Goal: Information Seeking & Learning: Learn about a topic

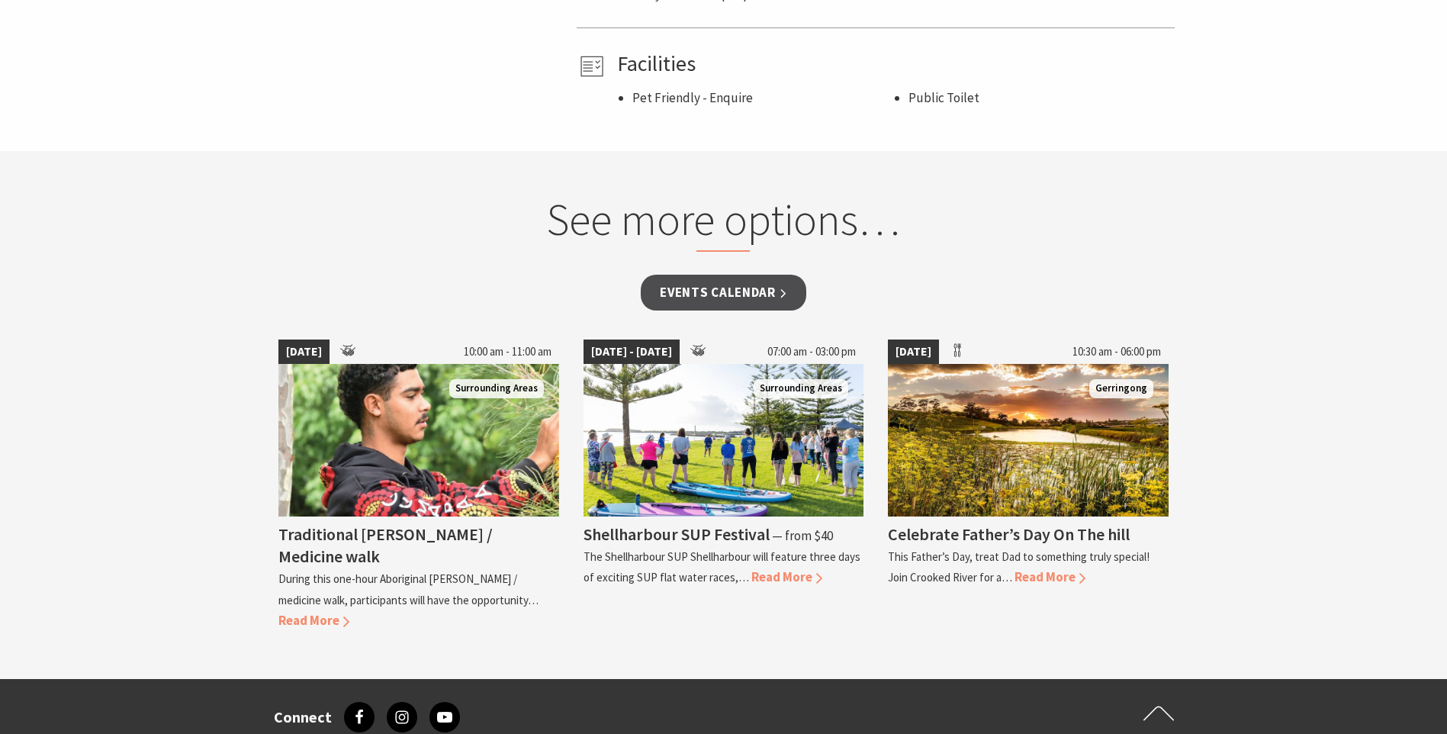
scroll to position [1106, 0]
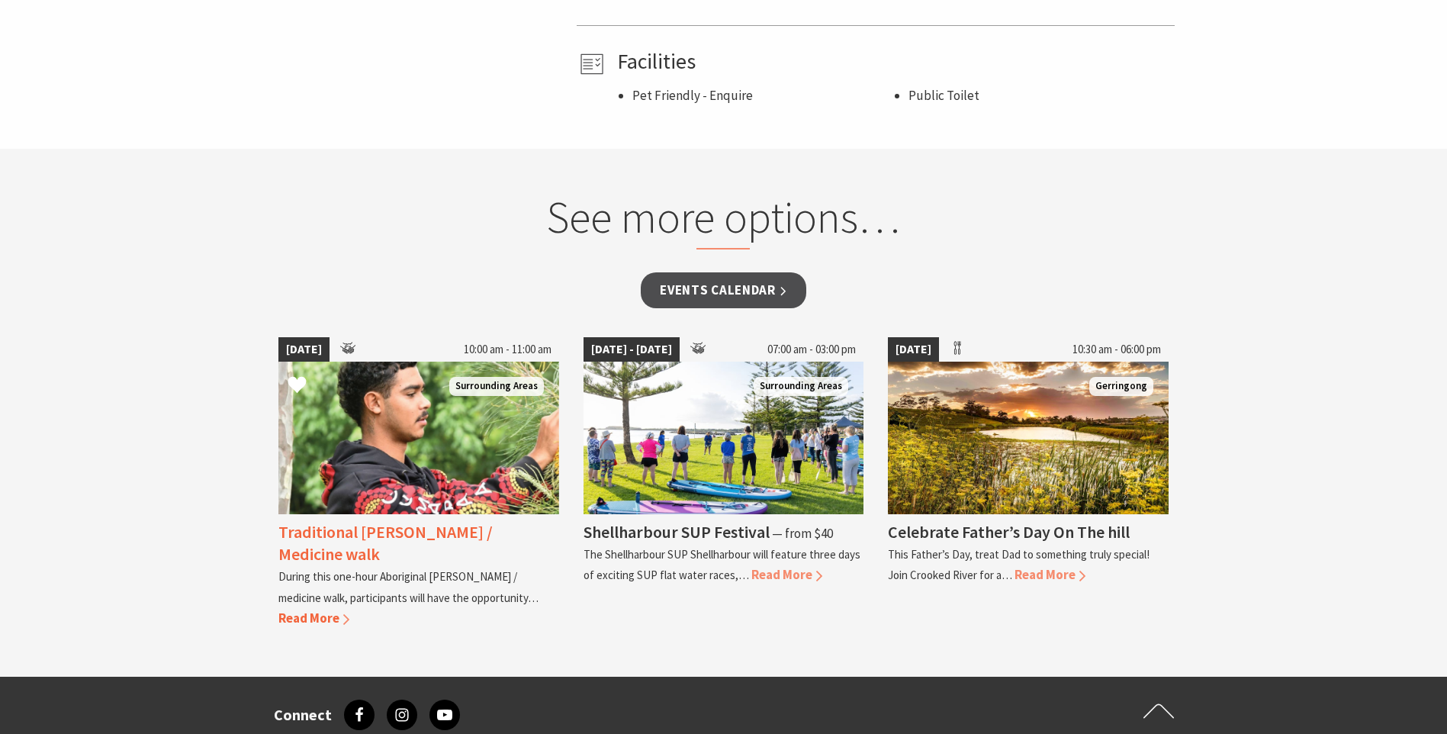
click at [329, 619] on span "Read More" at bounding box center [313, 618] width 71 height 17
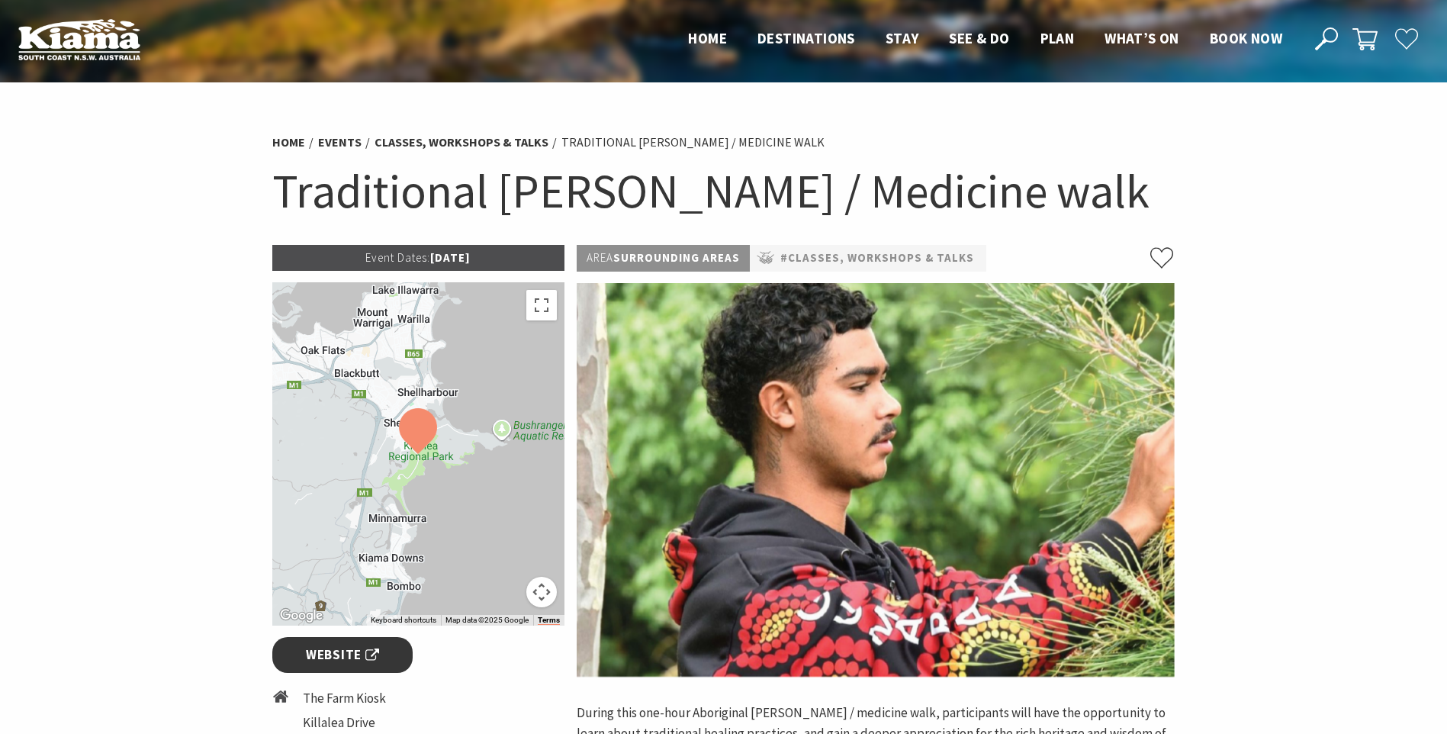
click at [325, 659] on span "Website" at bounding box center [342, 655] width 73 height 21
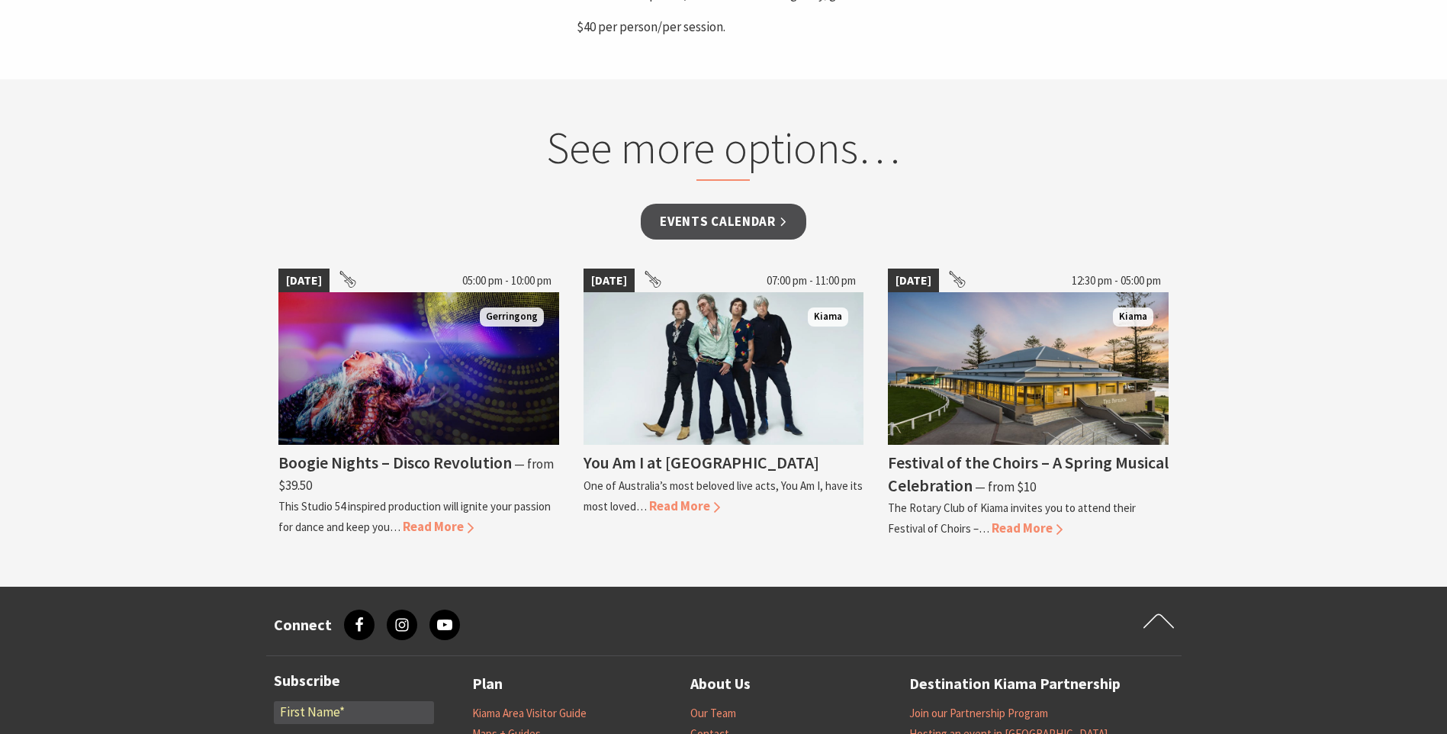
scroll to position [818, 0]
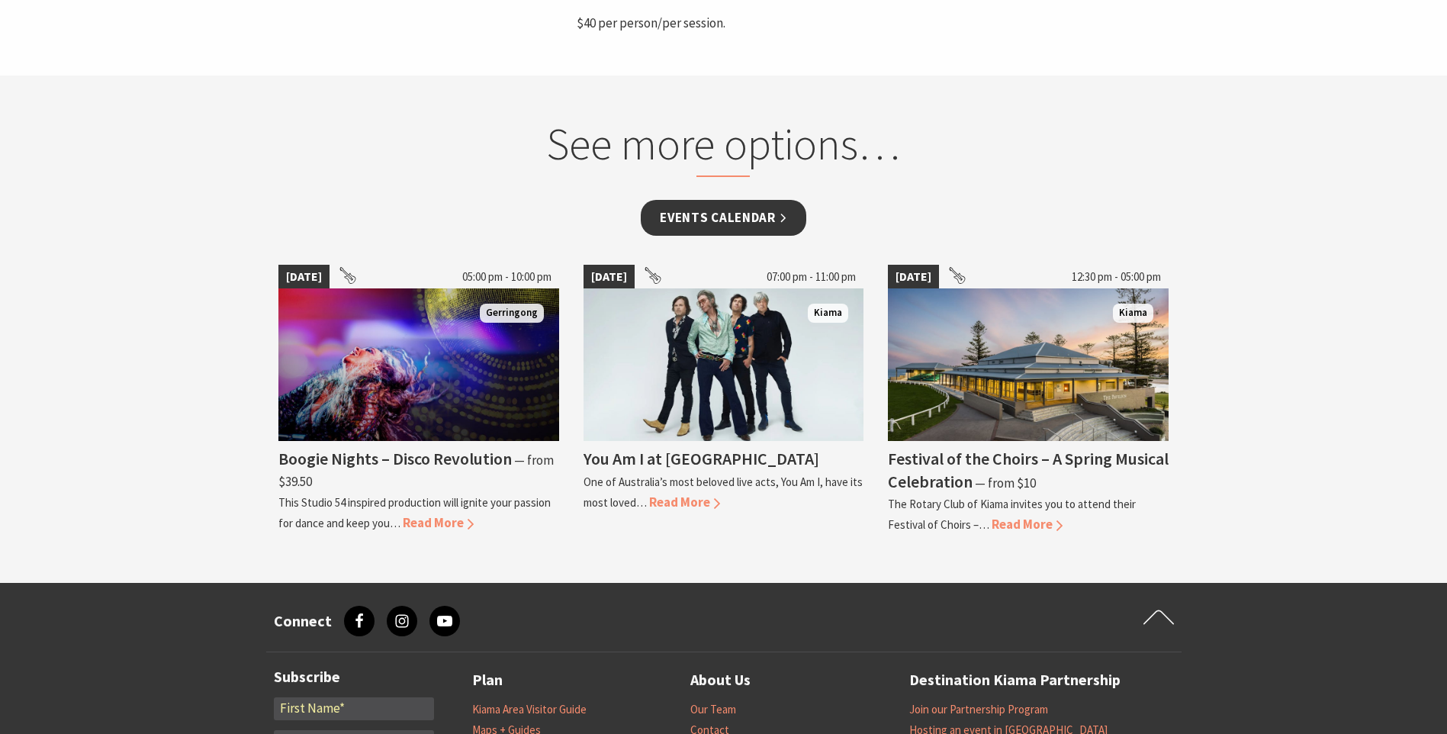
click at [713, 212] on link "Events Calendar" at bounding box center [724, 218] width 166 height 36
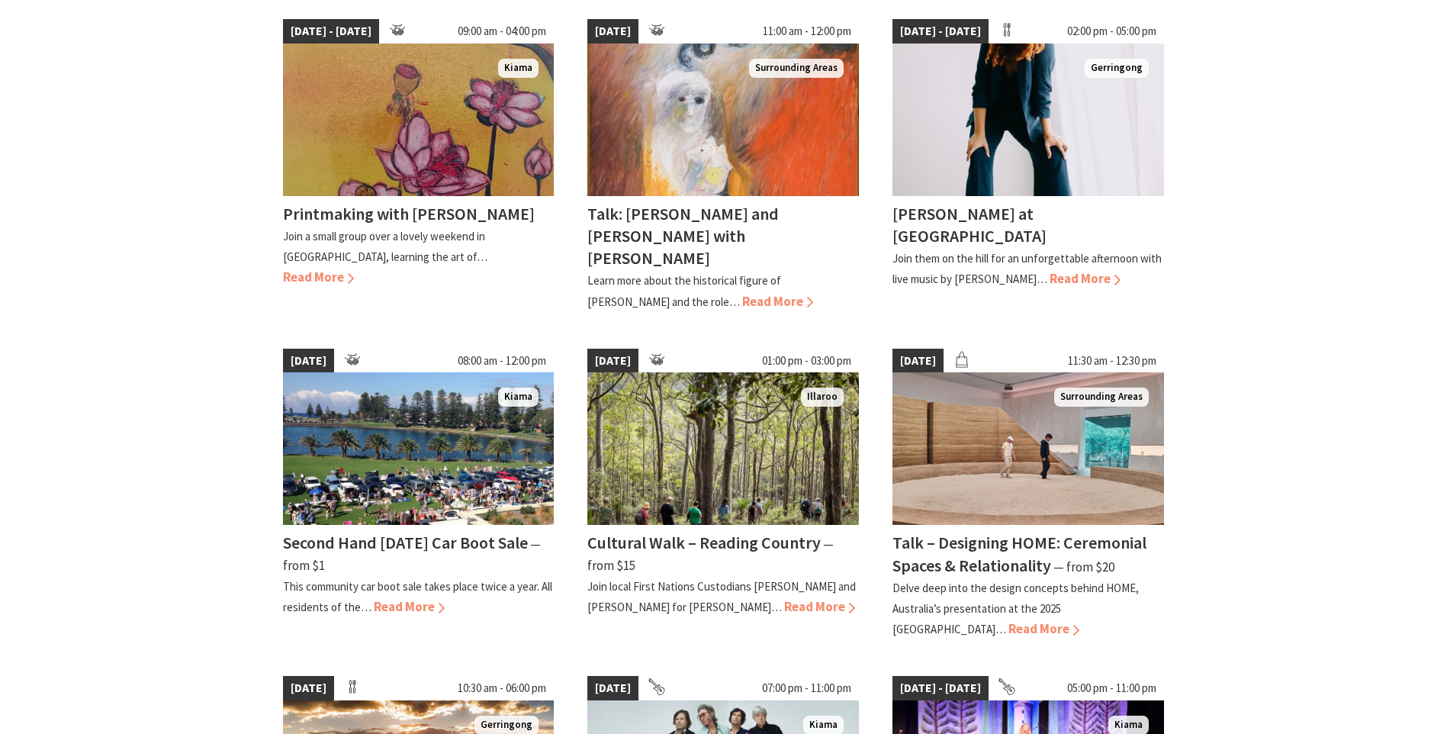
scroll to position [810, 0]
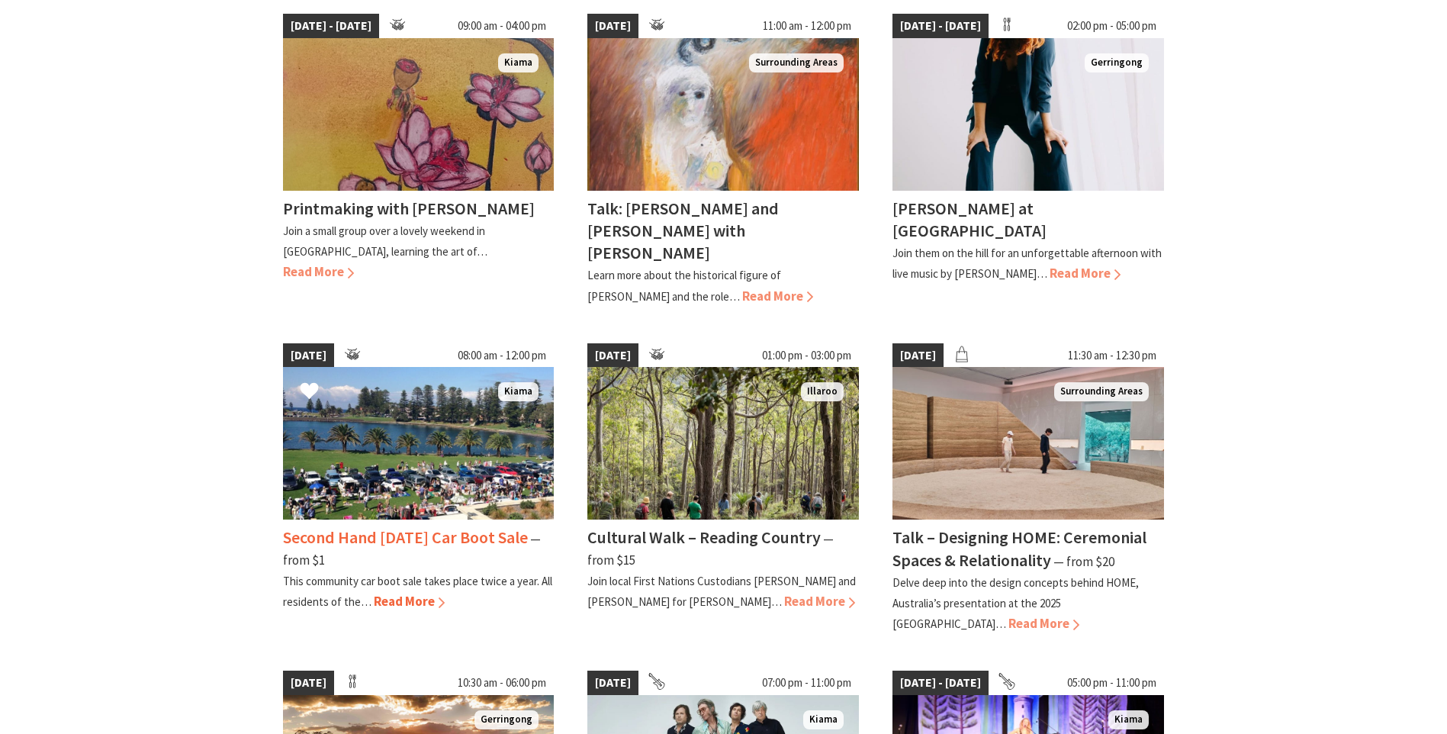
click at [398, 446] on img at bounding box center [419, 443] width 272 height 153
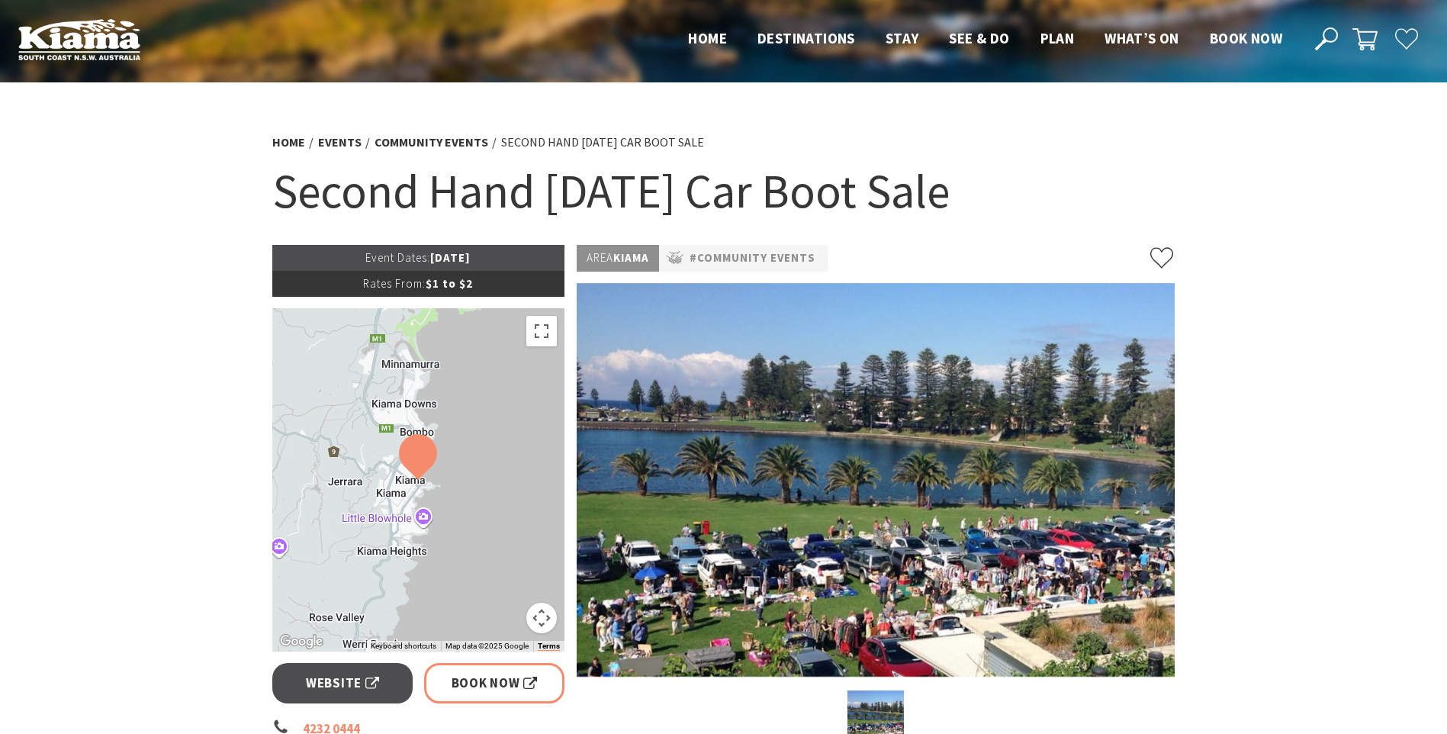
click at [1424, 140] on section "Home Events Community Events Second Hand Saturday Car Boot Sale Second Hand Sat…" at bounding box center [723, 680] width 1447 height 1197
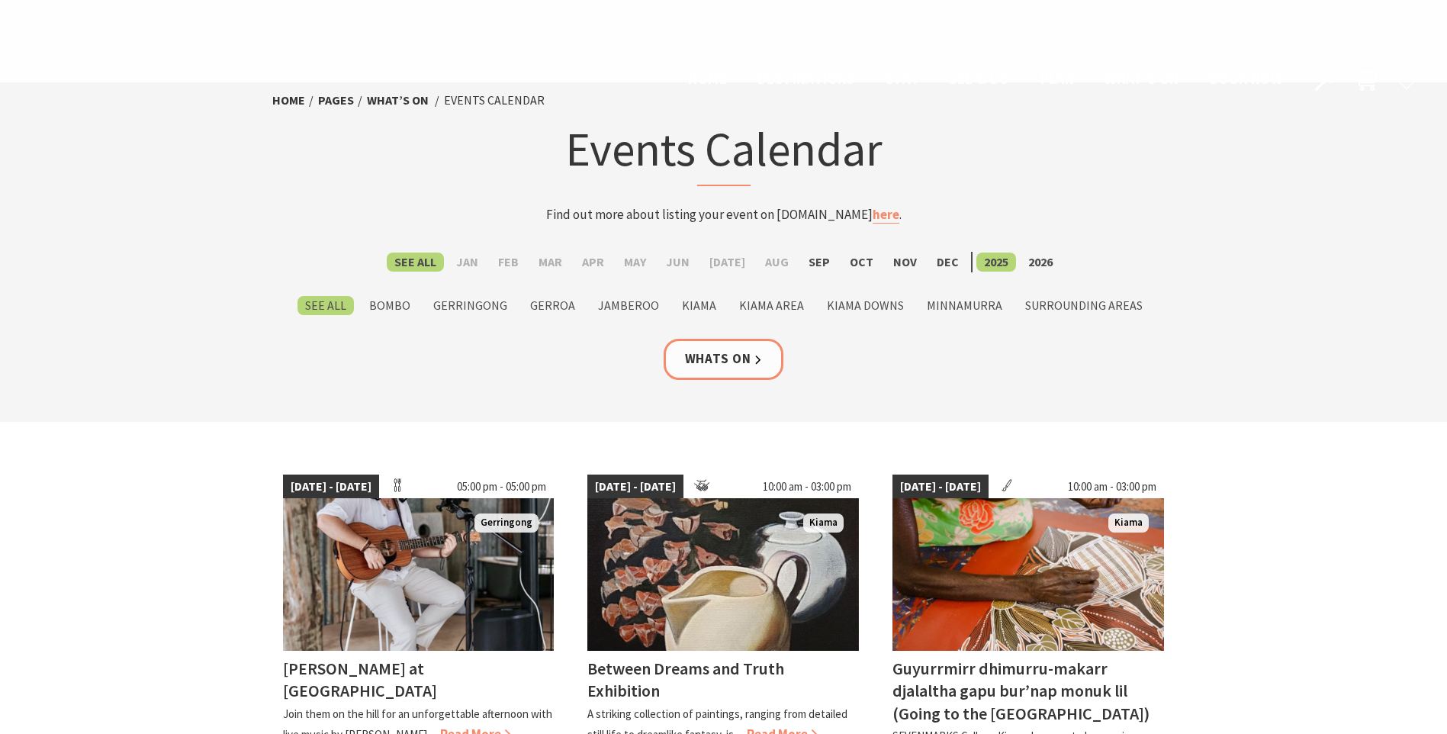
scroll to position [810, 0]
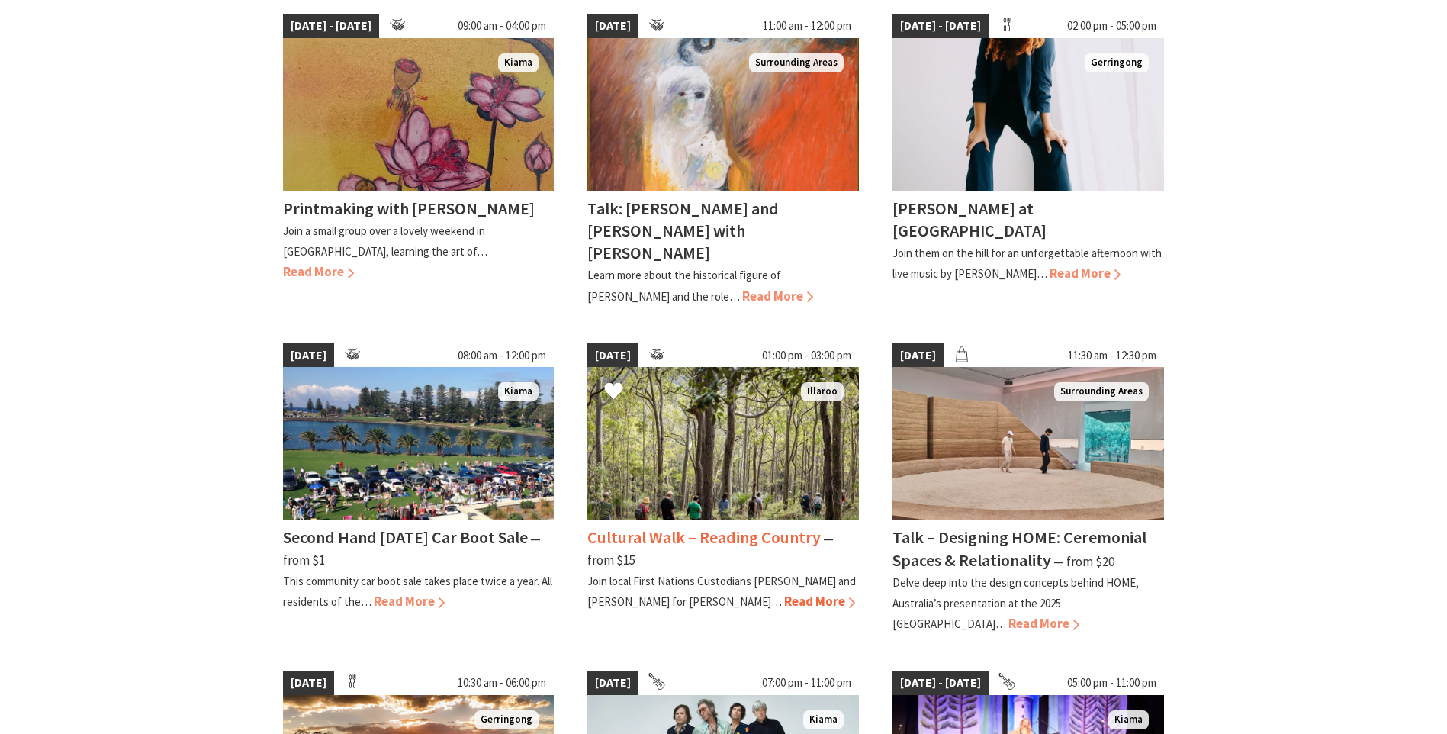
click at [731, 447] on img at bounding box center [723, 443] width 272 height 153
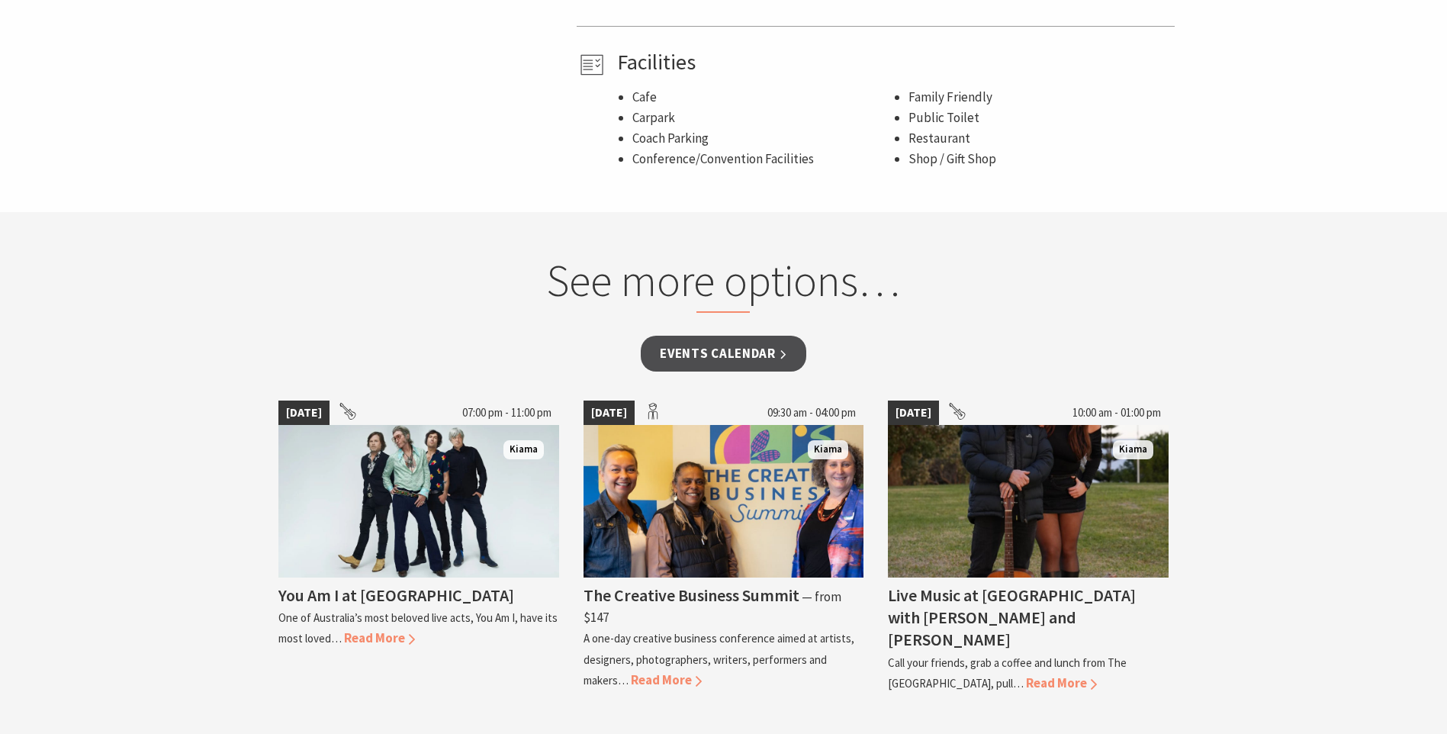
scroll to position [1050, 0]
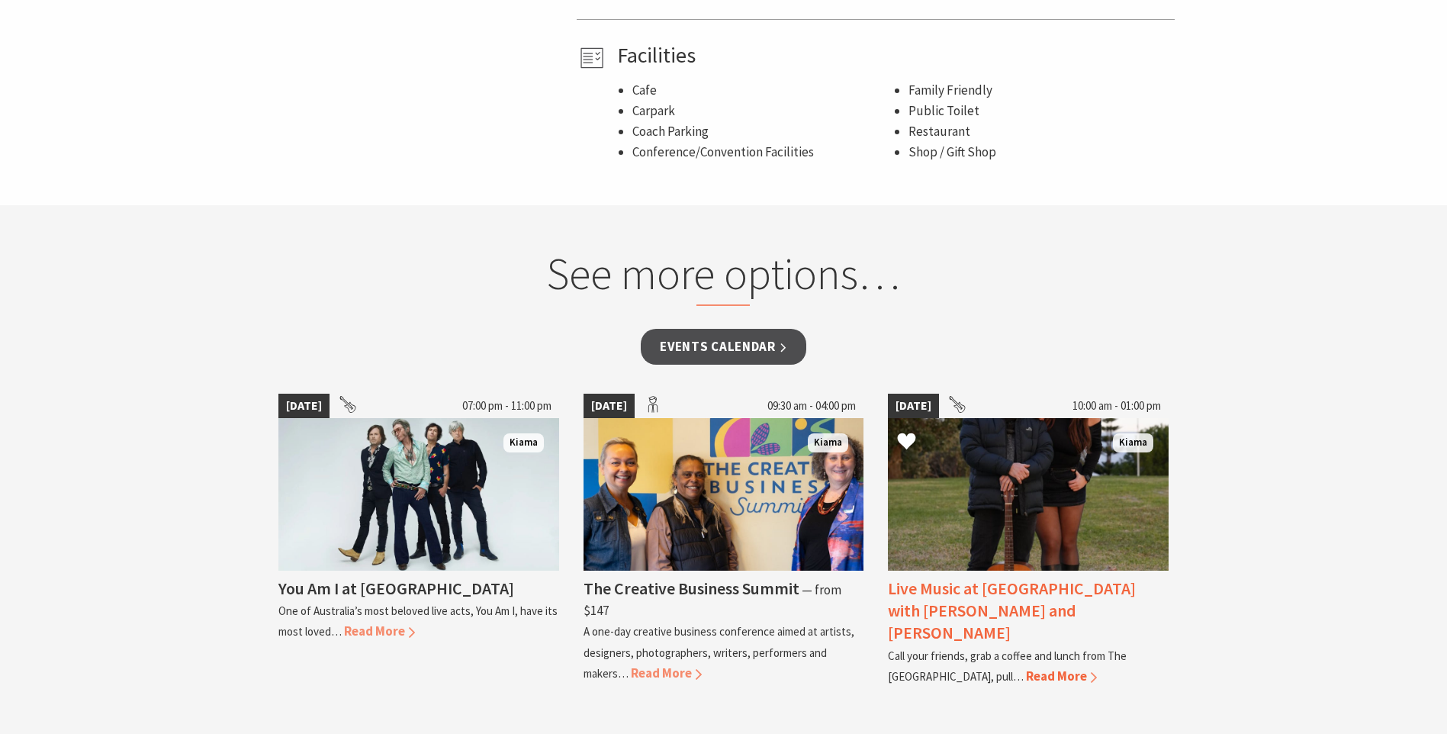
click at [1101, 523] on img at bounding box center [1028, 494] width 281 height 153
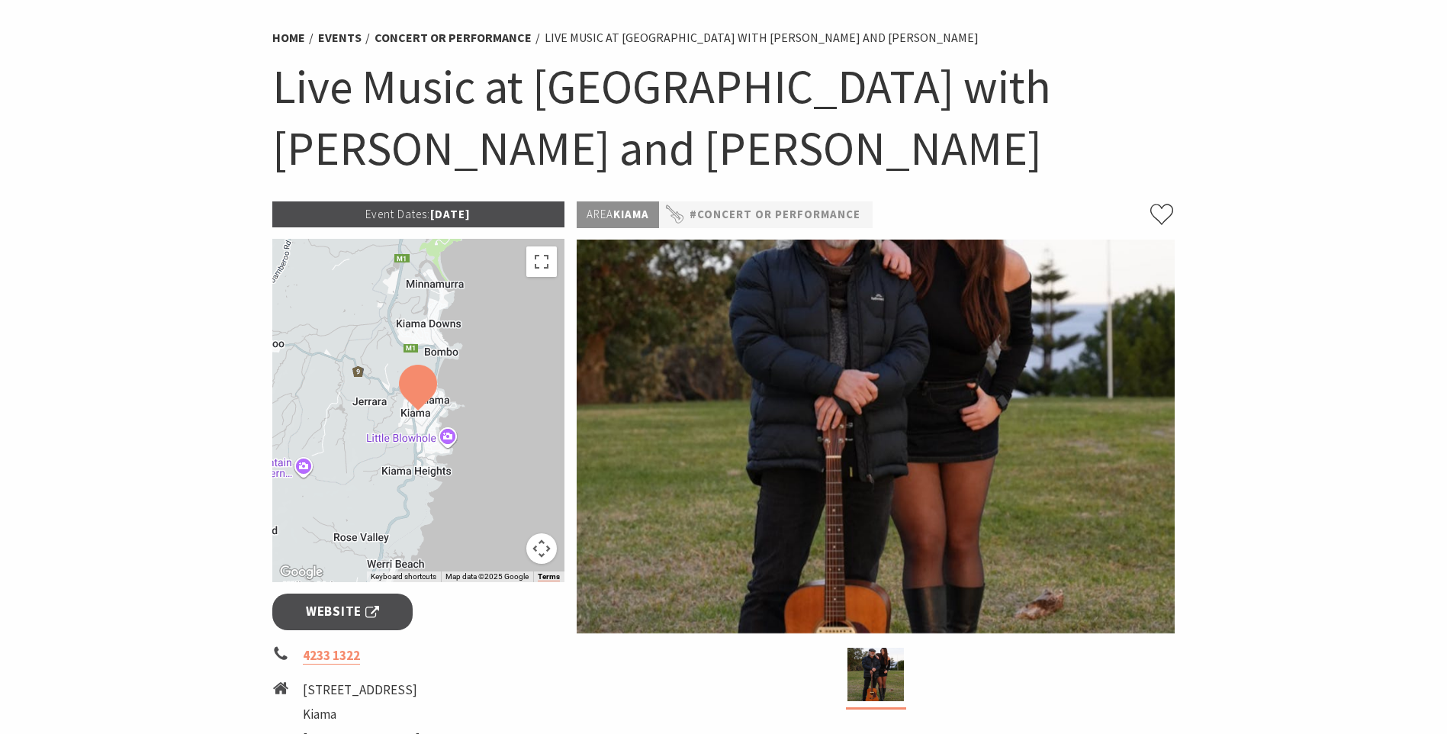
scroll to position [87, 0]
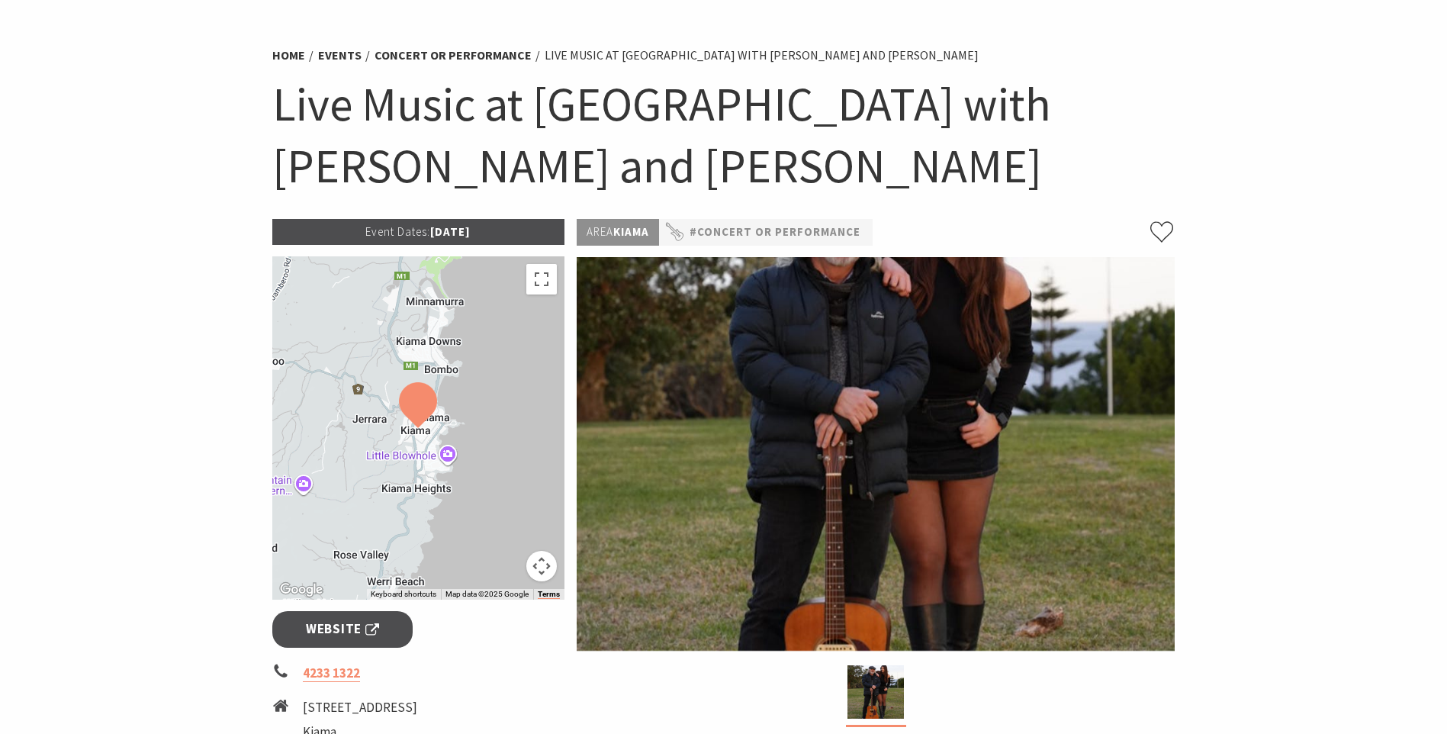
click at [1419, 172] on section "Home Events Concert or Performance Live Music at Burnetts with Emma and Ron Dav…" at bounding box center [723, 558] width 1447 height 1126
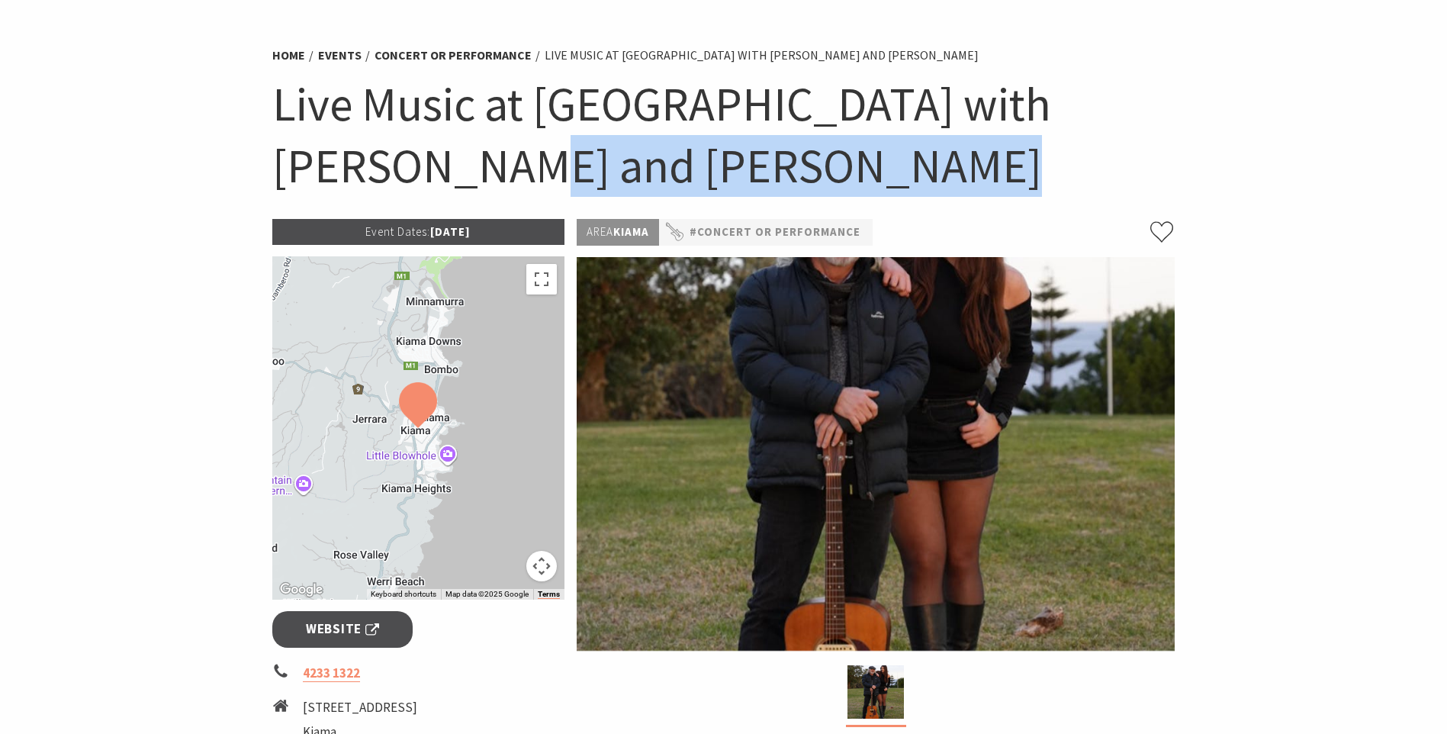
click at [1419, 172] on section "Home Events Concert or Performance Live Music at Burnetts with Emma and Ron Dav…" at bounding box center [723, 558] width 1447 height 1126
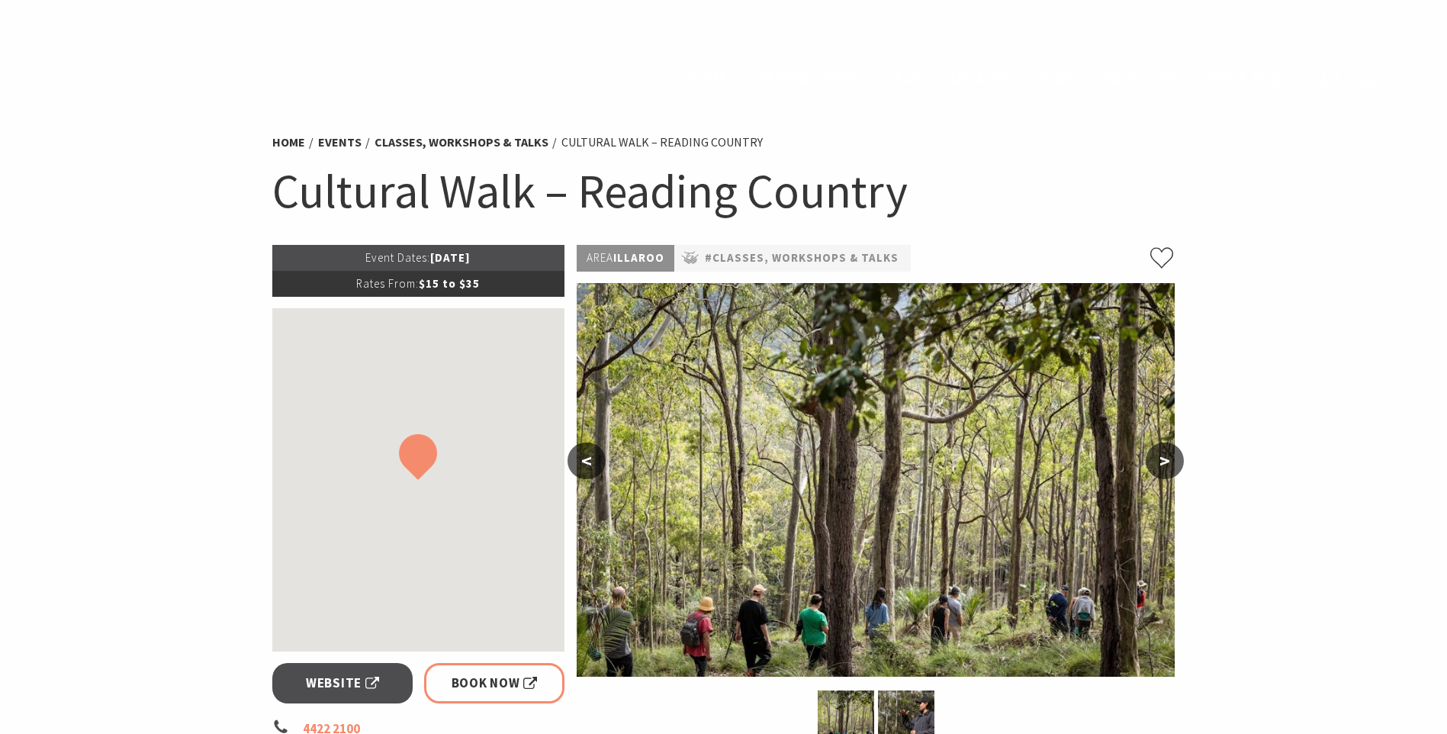
scroll to position [1050, 0]
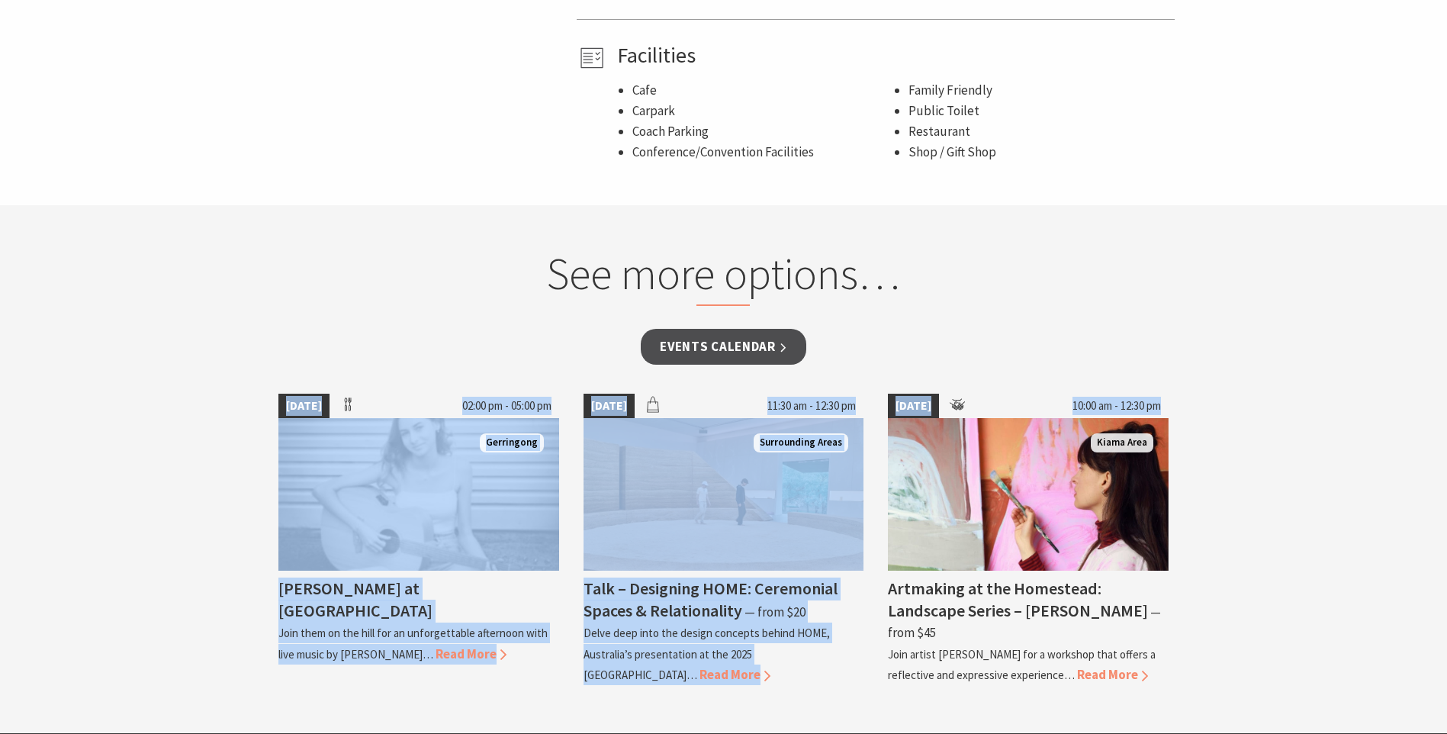
drag, startPoint x: 1445, startPoint y: 477, endPoint x: 1400, endPoint y: 359, distance: 125.8
click at [1400, 359] on section "See more options… Events Calendar [DATE] 02:00 pm - 05:00 pm [GEOGRAPHIC_DATA] …" at bounding box center [723, 469] width 1447 height 528
click at [1327, 524] on section "See more options… Events Calendar [DATE] 02:00 pm - 05:00 pm [GEOGRAPHIC_DATA] …" at bounding box center [723, 469] width 1447 height 528
click at [1254, 405] on section "See more options… Events Calendar [DATE] 02:00 pm - 05:00 pm [GEOGRAPHIC_DATA] …" at bounding box center [723, 469] width 1447 height 528
